Goal: Task Accomplishment & Management: Manage account settings

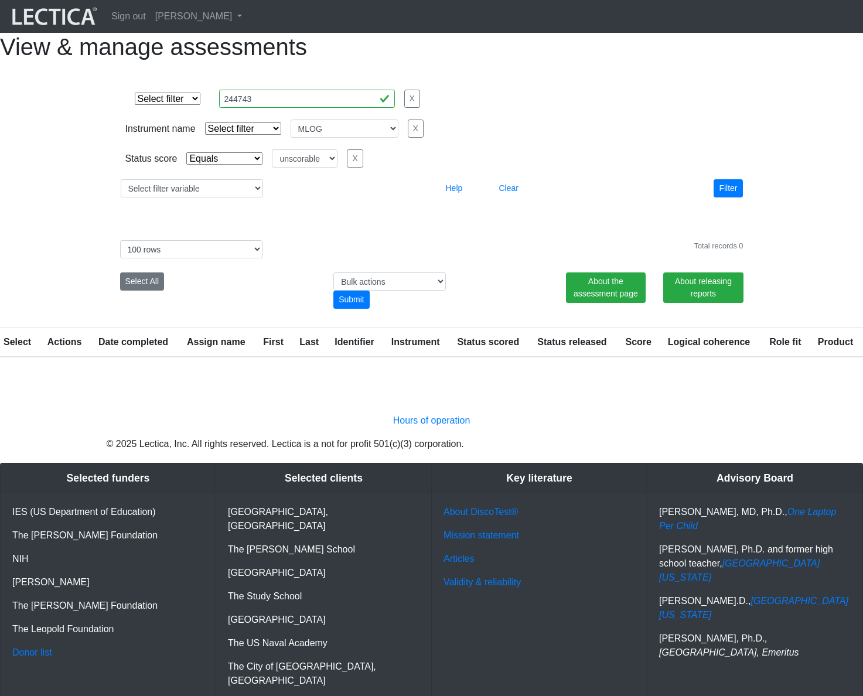
select select
select select "MLOG"
select select "unscorable"
select select "100"
click at [192, 23] on link "[PERSON_NAME]" at bounding box center [199, 16] width 96 height 23
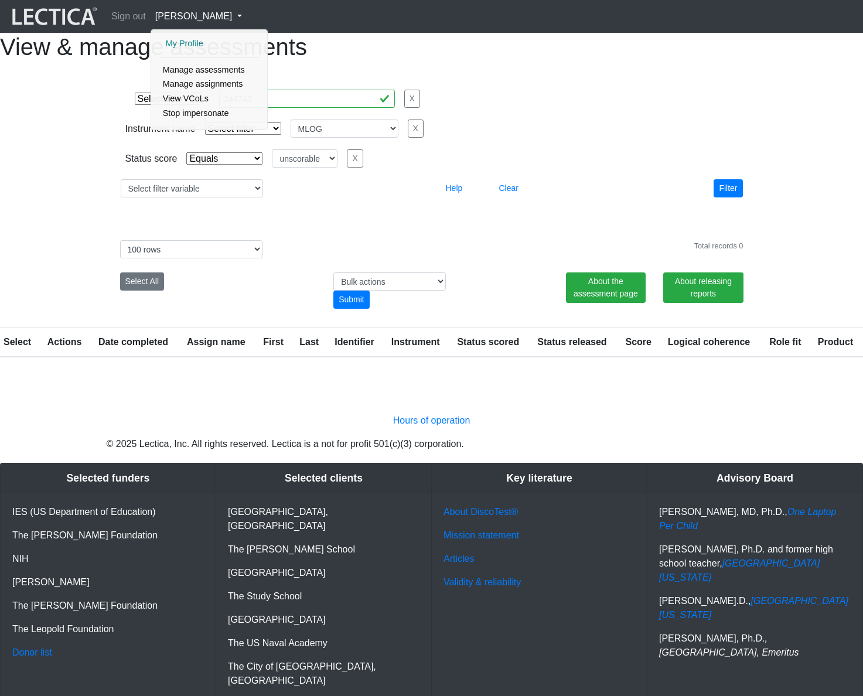
click at [184, 42] on link "My Profile" at bounding box center [210, 43] width 94 height 15
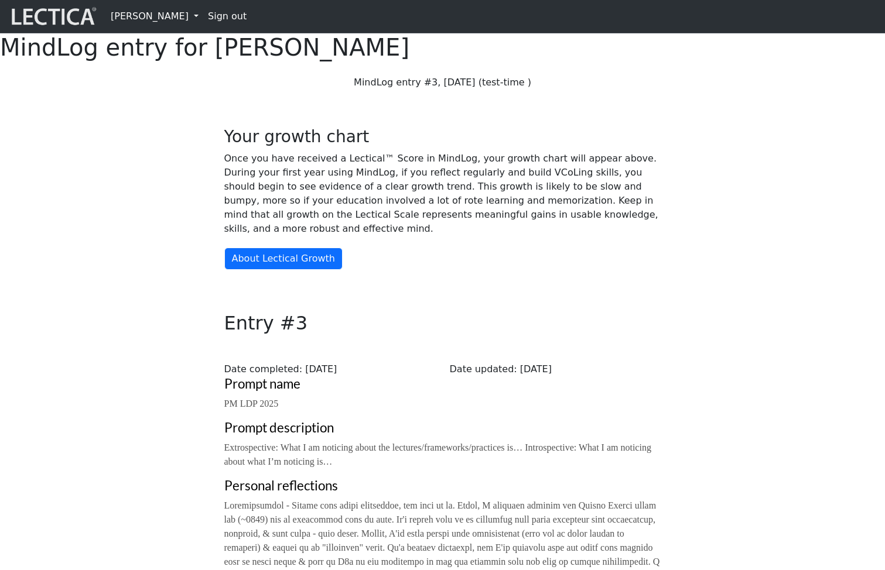
click at [746, 159] on div "Your growth chart Once you have received a Lectical™ Score in MindLog, your gro…" at bounding box center [442, 436] width 773 height 675
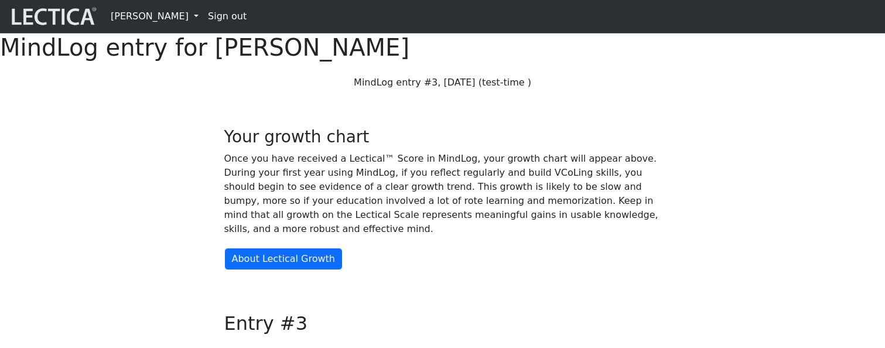
click at [159, 19] on link "[PERSON_NAME]" at bounding box center [154, 16] width 97 height 23
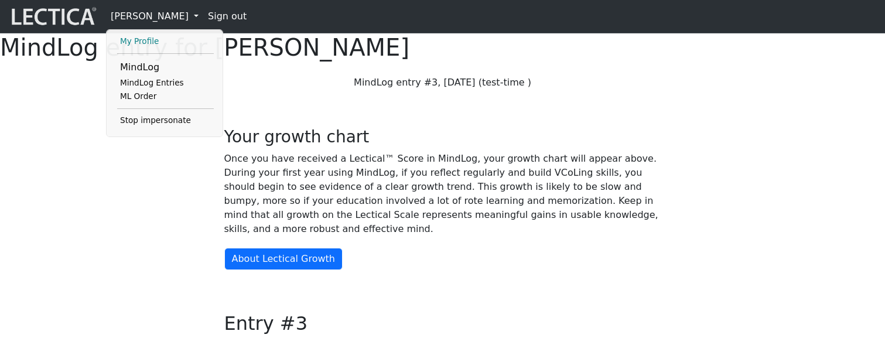
click at [142, 42] on link "My Profile" at bounding box center [165, 42] width 97 height 14
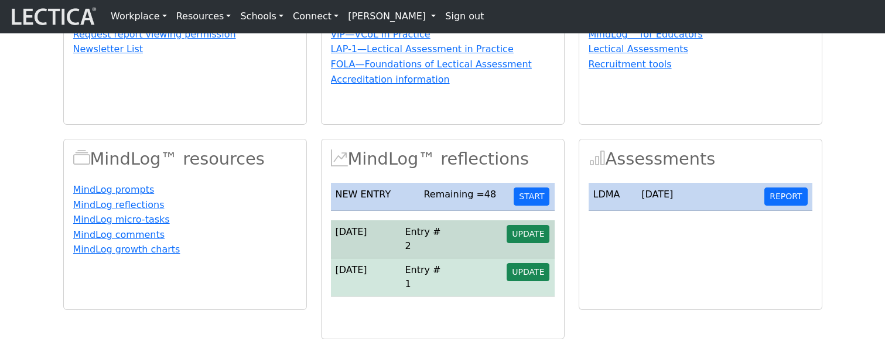
scroll to position [284, 0]
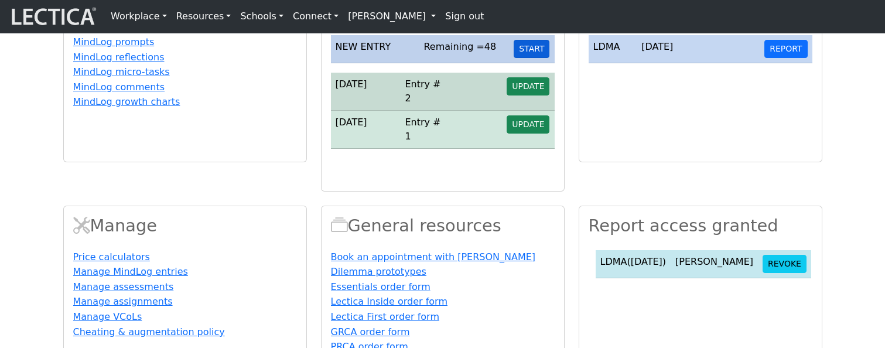
click at [536, 58] on button "START" at bounding box center [532, 49] width 36 height 18
click at [529, 58] on button "START" at bounding box center [532, 49] width 36 height 18
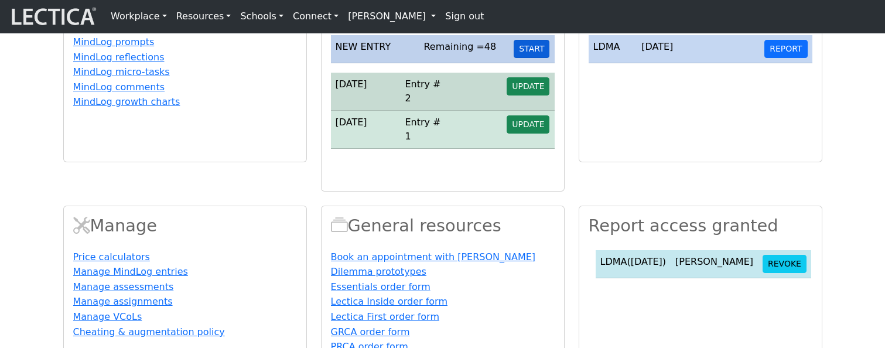
click at [529, 58] on button "START" at bounding box center [532, 49] width 36 height 18
click at [538, 58] on button "START" at bounding box center [532, 49] width 36 height 18
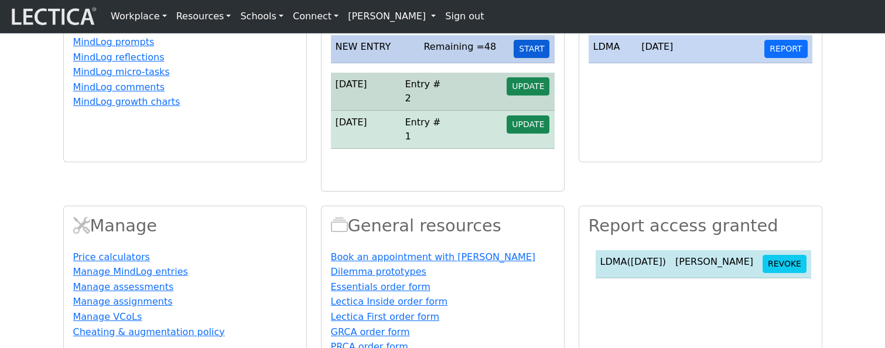
click at [538, 58] on button "START" at bounding box center [532, 49] width 36 height 18
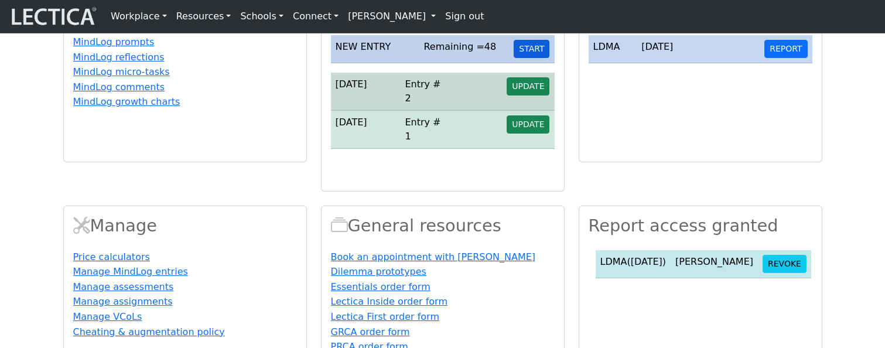
click at [538, 58] on button "START" at bounding box center [532, 49] width 36 height 18
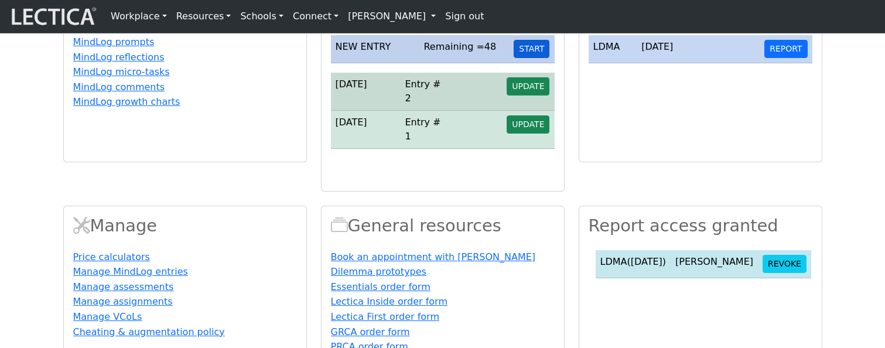
click at [538, 58] on button "START" at bounding box center [532, 49] width 36 height 18
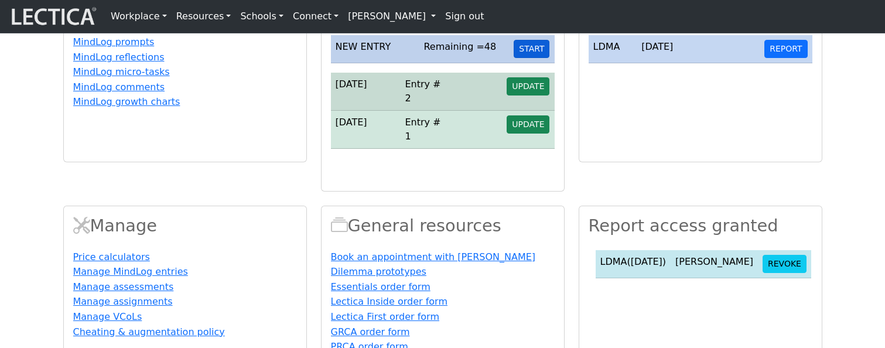
click at [538, 58] on button "START" at bounding box center [532, 49] width 36 height 18
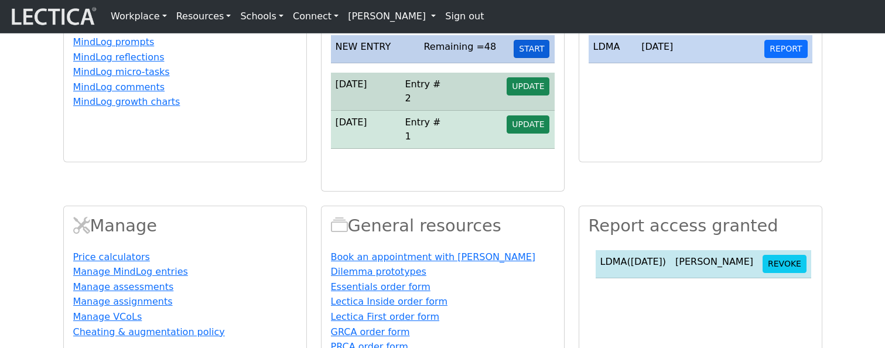
click at [538, 58] on button "START" at bounding box center [532, 49] width 36 height 18
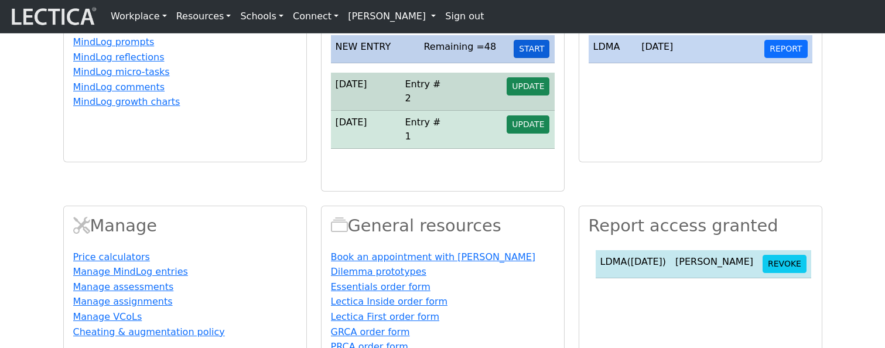
click at [538, 58] on button "START" at bounding box center [532, 49] width 36 height 18
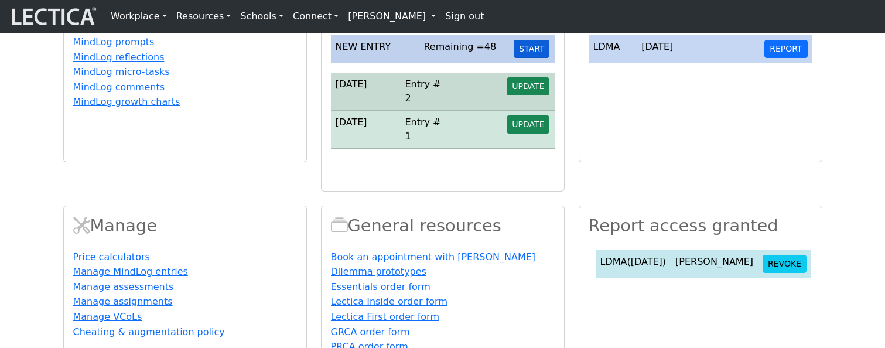
click at [538, 58] on button "START" at bounding box center [532, 49] width 36 height 18
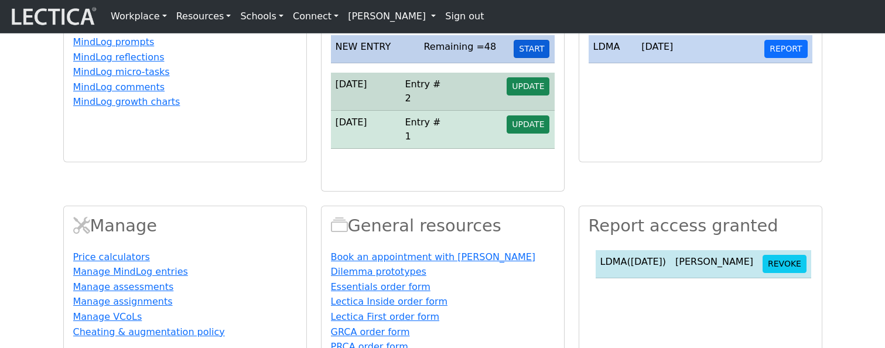
click at [538, 58] on button "START" at bounding box center [532, 49] width 36 height 18
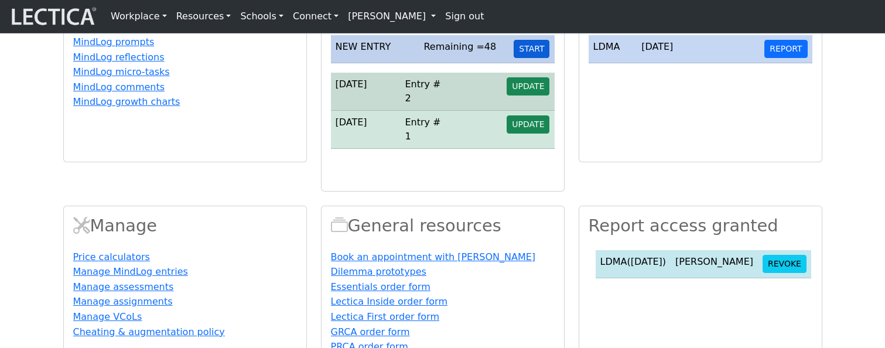
click at [538, 58] on button "START" at bounding box center [532, 49] width 36 height 18
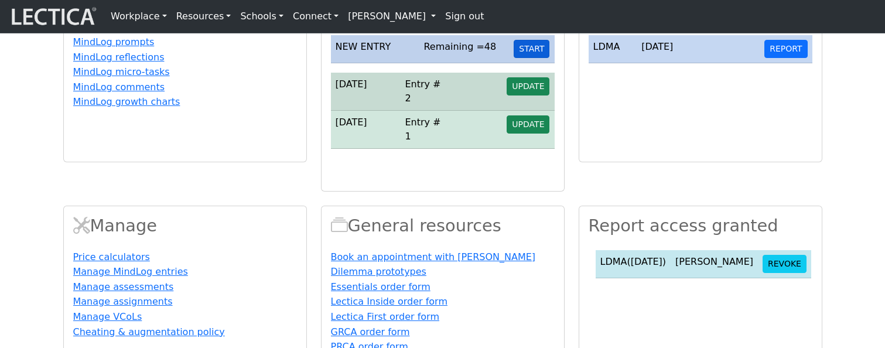
click at [538, 58] on button "START" at bounding box center [532, 49] width 36 height 18
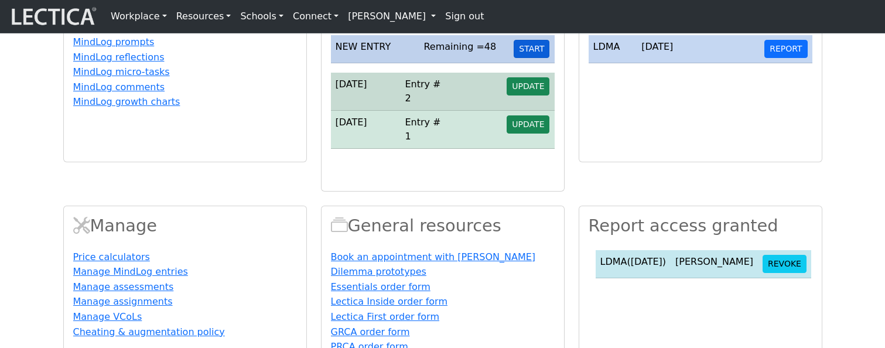
click at [538, 58] on button "START" at bounding box center [532, 49] width 36 height 18
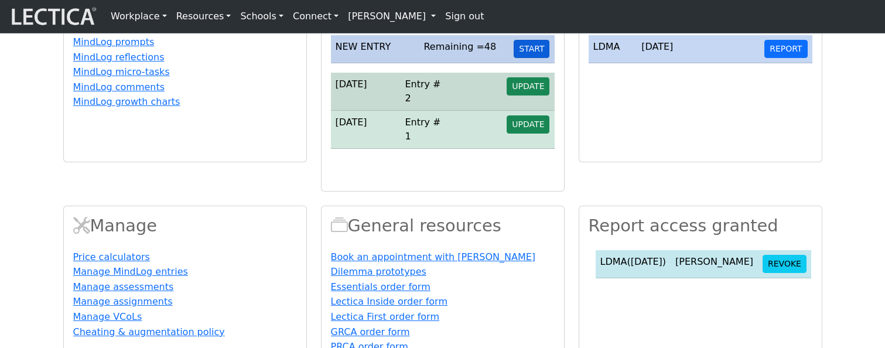
click at [538, 58] on button "START" at bounding box center [532, 49] width 36 height 18
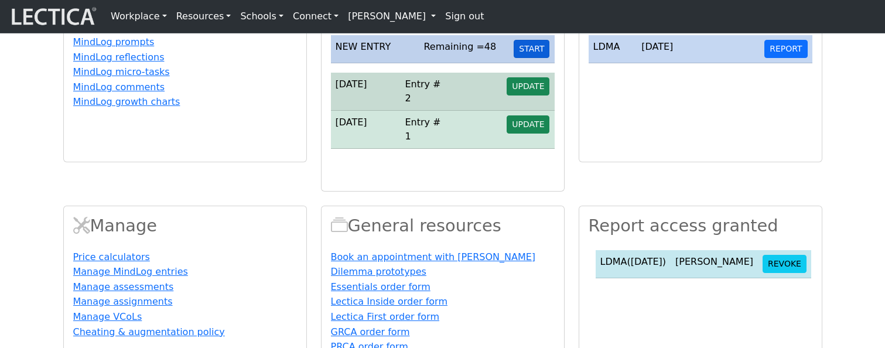
click at [538, 58] on button "START" at bounding box center [532, 49] width 36 height 18
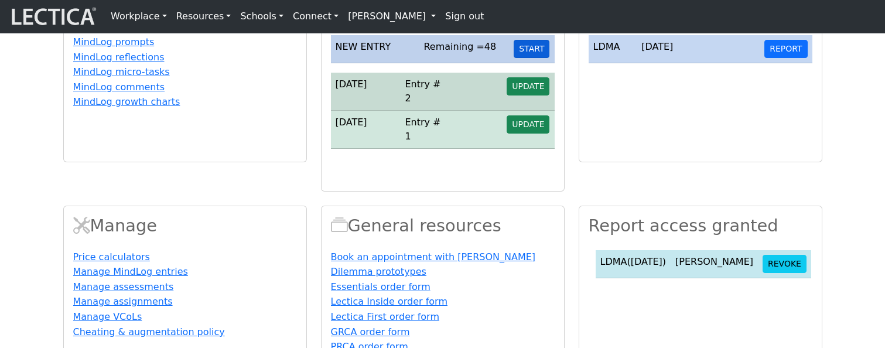
click at [538, 58] on button "START" at bounding box center [532, 49] width 36 height 18
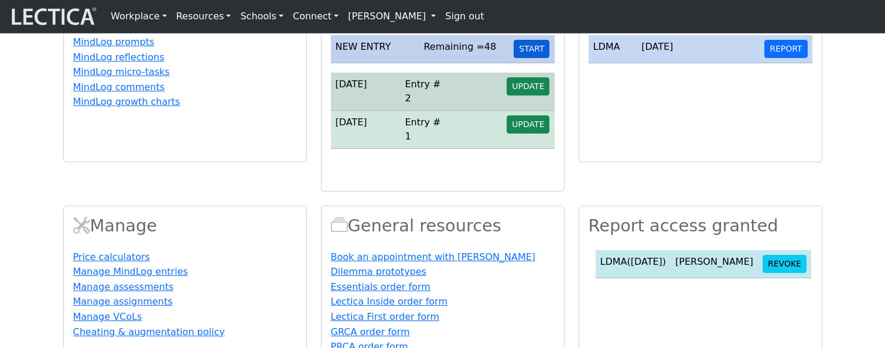
click at [538, 58] on button "START" at bounding box center [532, 49] width 36 height 18
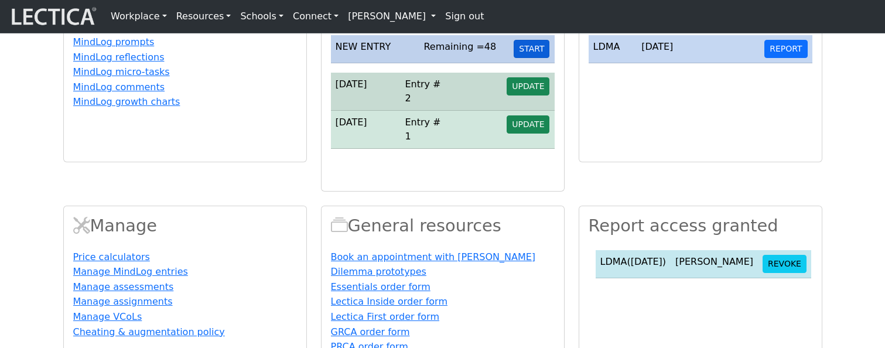
click at [538, 58] on button "START" at bounding box center [532, 49] width 36 height 18
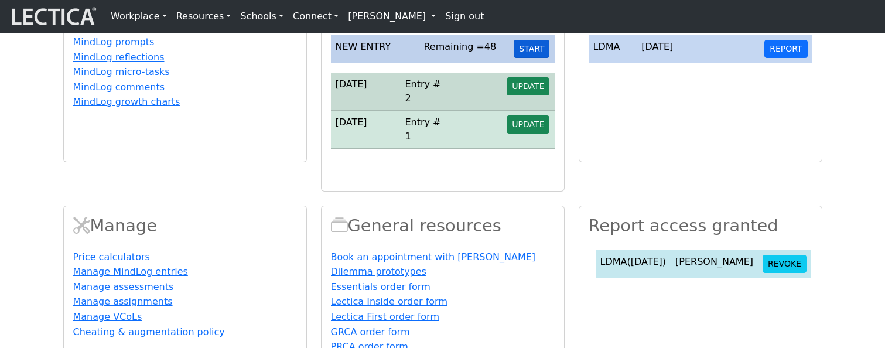
click at [538, 58] on button "START" at bounding box center [532, 49] width 36 height 18
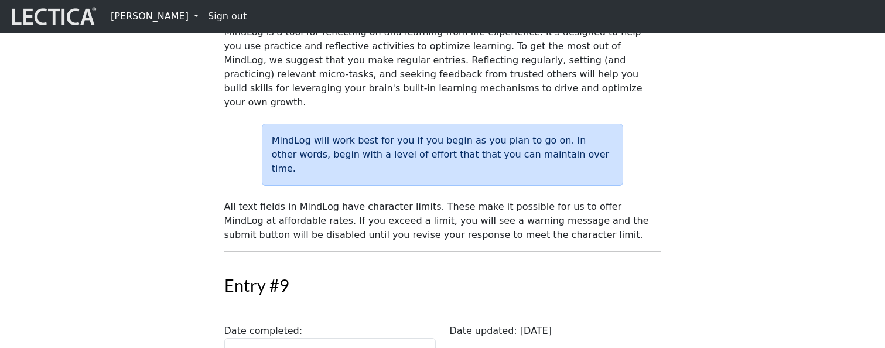
scroll to position [207, 0]
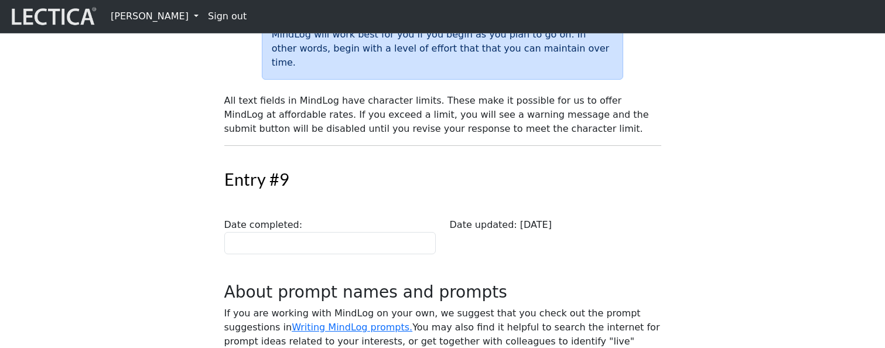
scroll to position [207, 0]
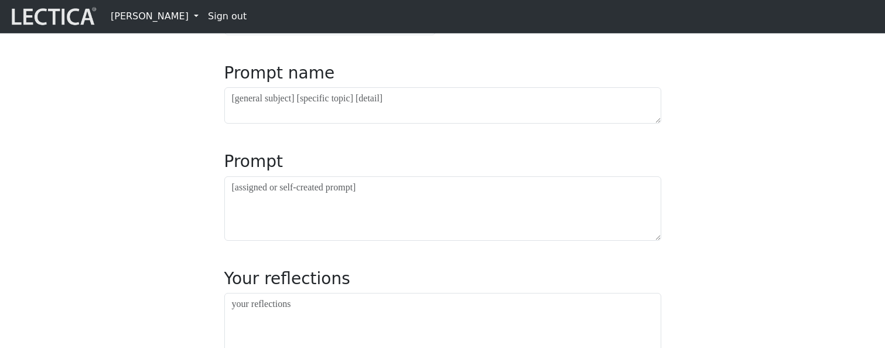
scroll to position [207, 0]
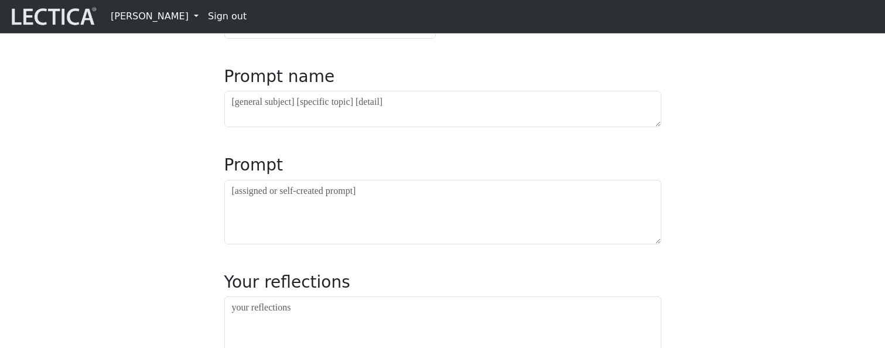
click at [717, 134] on div "Entry # Date completed: Date updated: Prompt name Prompt Your reflections Your …" at bounding box center [442, 325] width 773 height 811
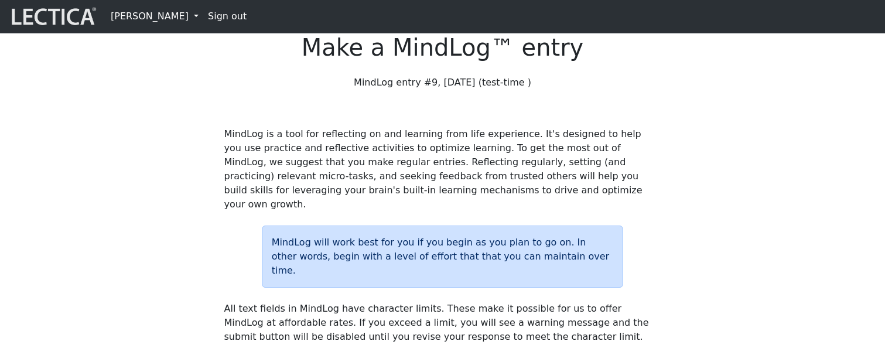
scroll to position [14, 0]
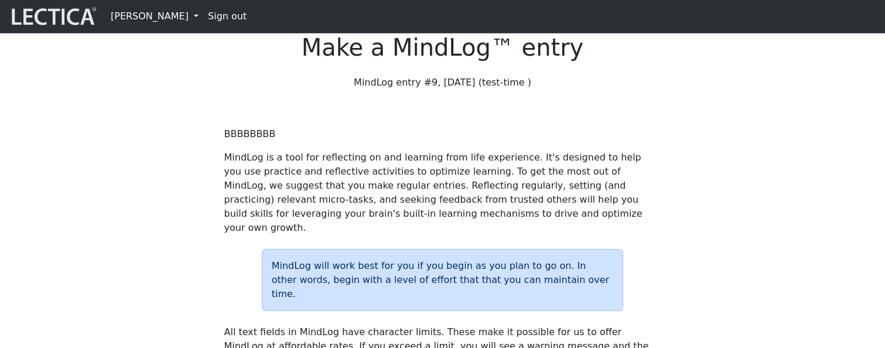
scroll to position [14, 0]
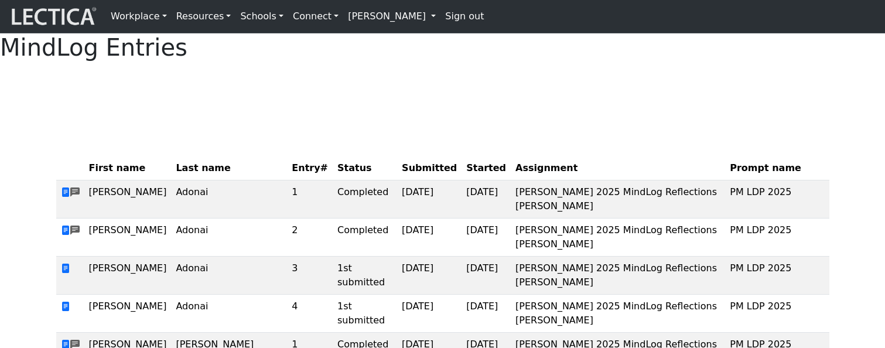
scroll to position [69, 0]
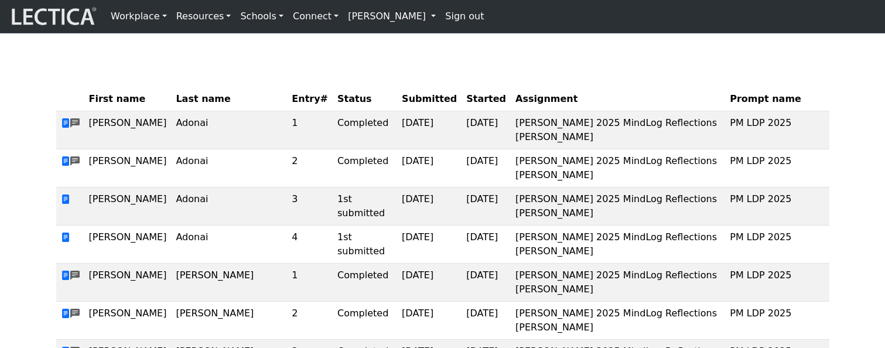
click at [354, 18] on link "[PERSON_NAME]" at bounding box center [391, 16] width 97 height 23
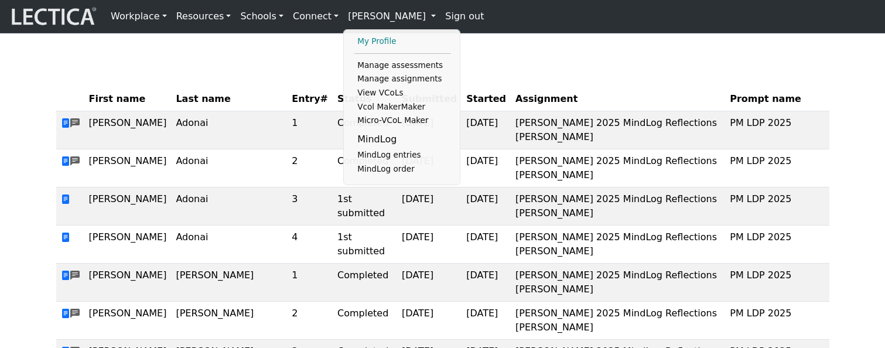
click at [356, 45] on link "My Profile" at bounding box center [402, 42] width 97 height 14
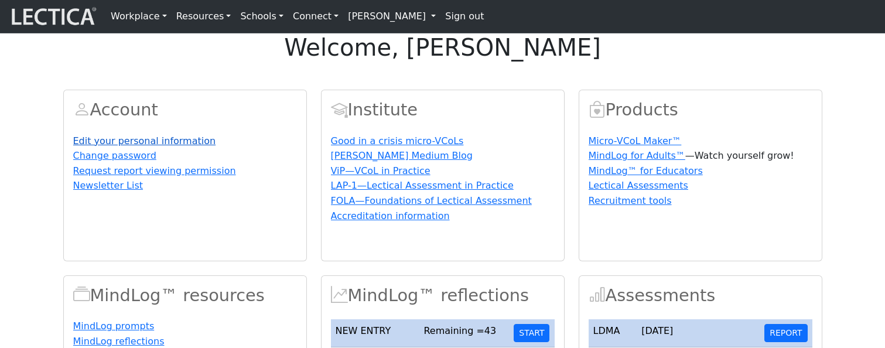
click at [124, 146] on link "Edit your personal information" at bounding box center [144, 140] width 143 height 11
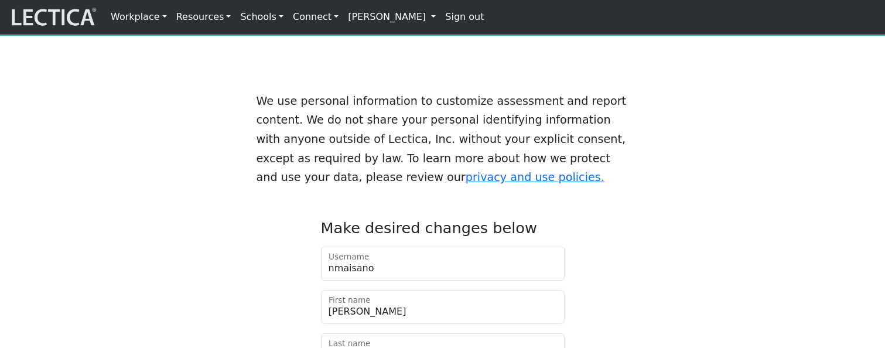
scroll to position [60, 0]
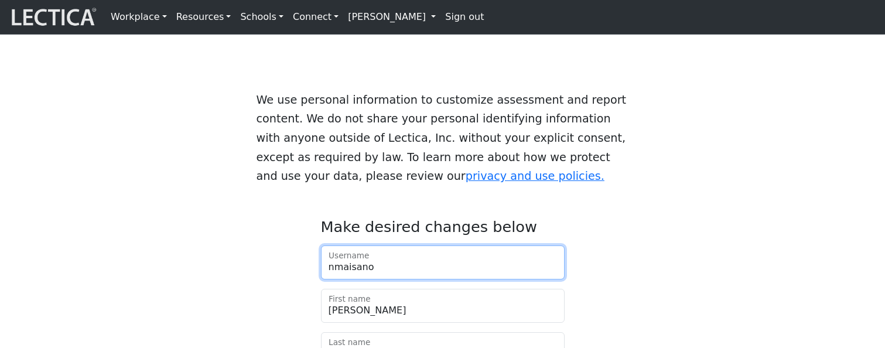
click at [380, 270] on input "nmaisano" at bounding box center [443, 262] width 244 height 34
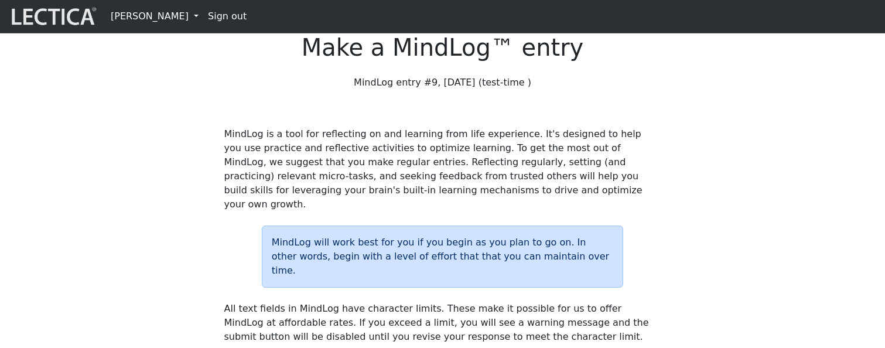
scroll to position [14, 0]
